Goal: Transaction & Acquisition: Register for event/course

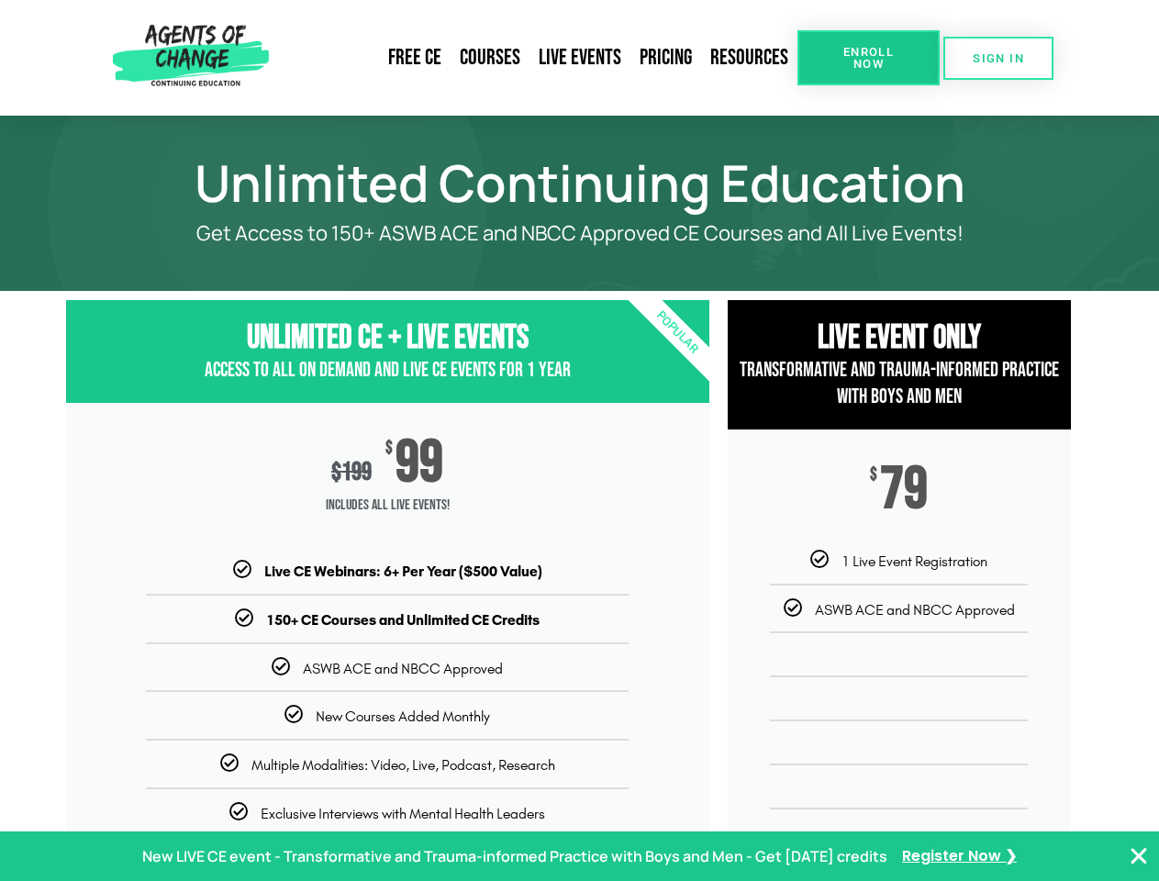
click at [579, 441] on div "$ 199 $ 99 Includes ALL Live Events!" at bounding box center [387, 482] width 643 height 158
click at [750, 58] on link "Resources" at bounding box center [749, 58] width 96 height 42
click at [868, 58] on span "Enroll Now" at bounding box center [869, 58] width 84 height 24
click at [999, 58] on span "SIGN IN" at bounding box center [998, 58] width 51 height 12
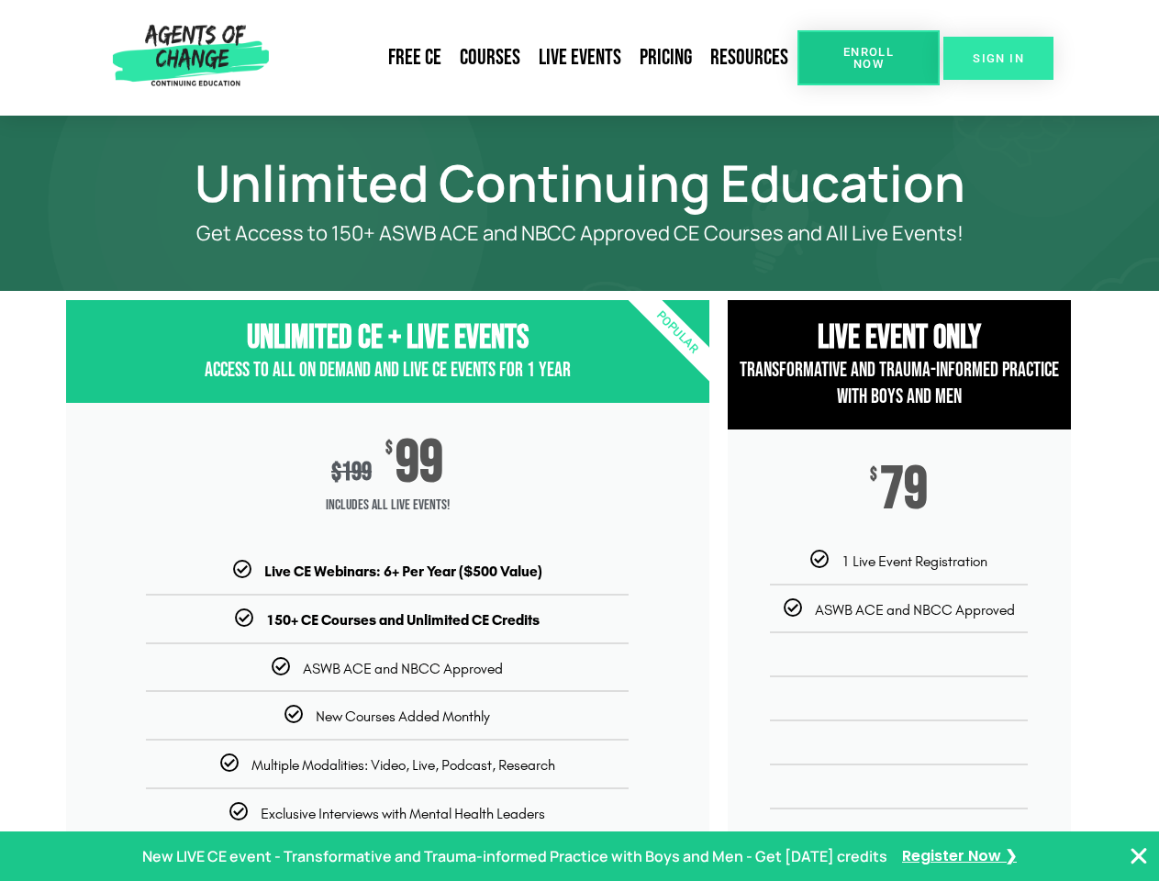
click at [999, 58] on span "SIGN IN" at bounding box center [998, 58] width 51 height 12
click at [579, 856] on p "New LIVE CE event - Transformative and Trauma-informed Practice with Boys and M…" at bounding box center [514, 856] width 745 height 27
click at [1139, 856] on icon "Close Banner" at bounding box center [1139, 856] width 22 height 22
